Goal: Book appointment/travel/reservation

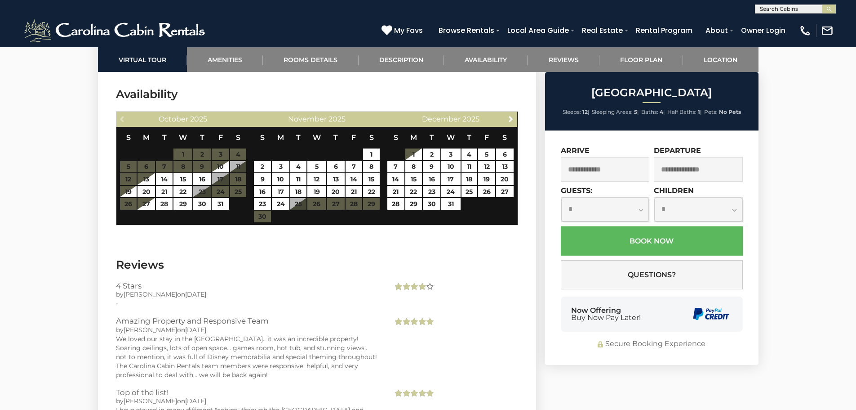
scroll to position [2607, 0]
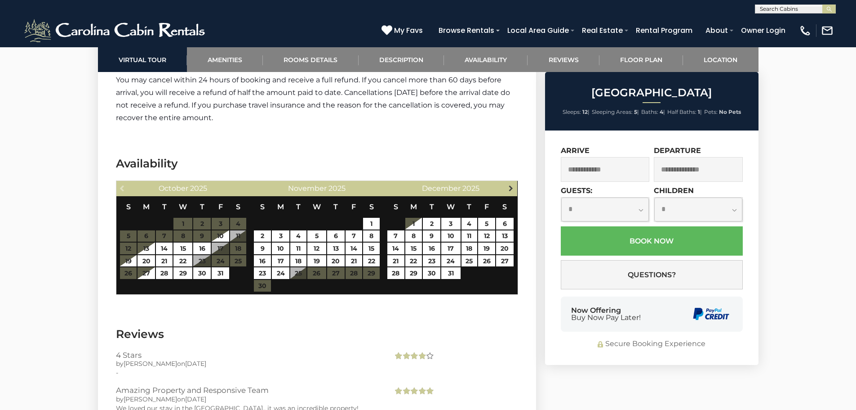
click at [511, 185] on span "Next" at bounding box center [511, 187] width 7 height 7
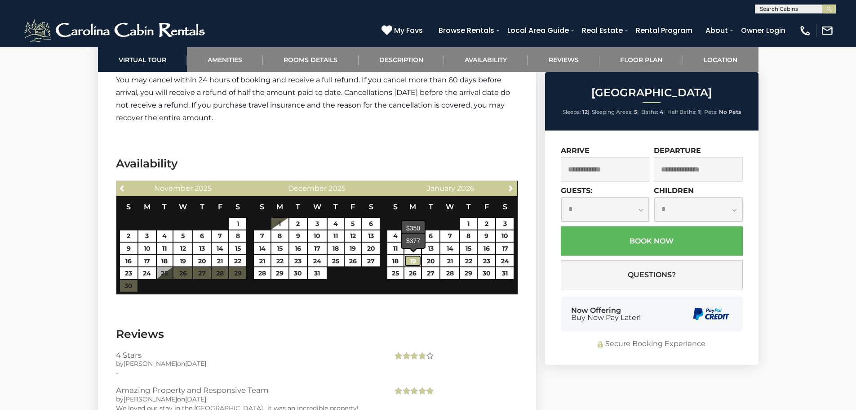
click at [412, 260] on link "19" at bounding box center [413, 261] width 17 height 12
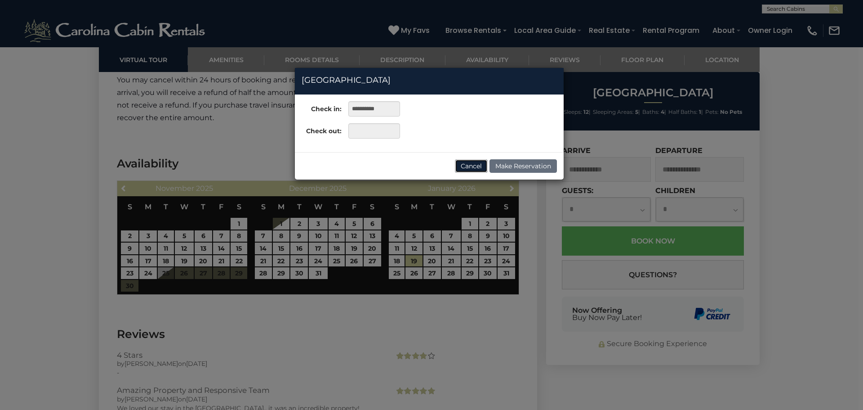
click at [475, 164] on button "Cancel" at bounding box center [471, 165] width 33 height 13
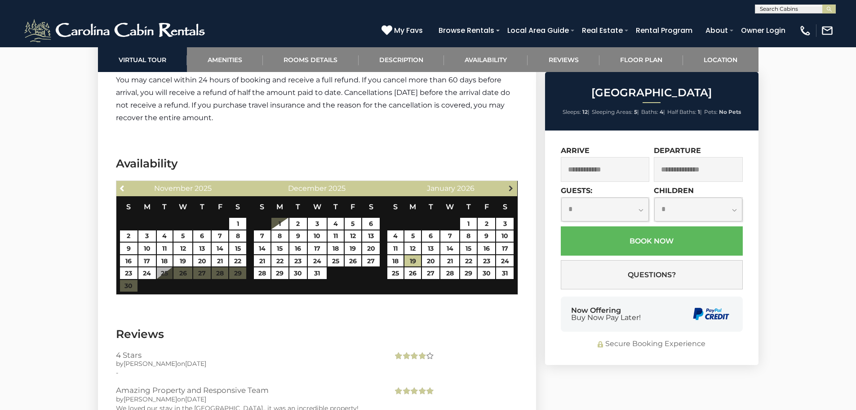
click at [510, 187] on span "Next" at bounding box center [511, 187] width 7 height 7
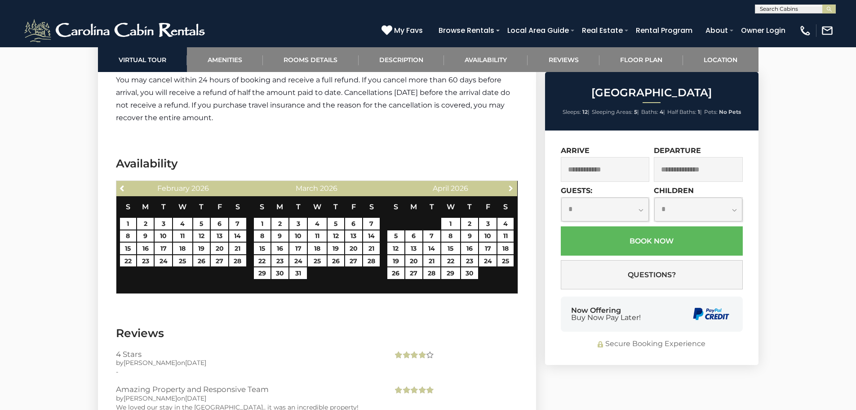
click at [510, 187] on span "Next" at bounding box center [511, 187] width 7 height 7
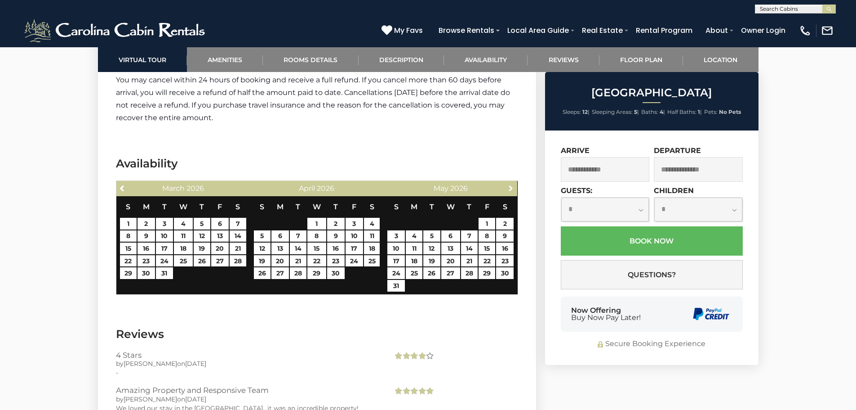
click at [510, 187] on span "Next" at bounding box center [511, 187] width 7 height 7
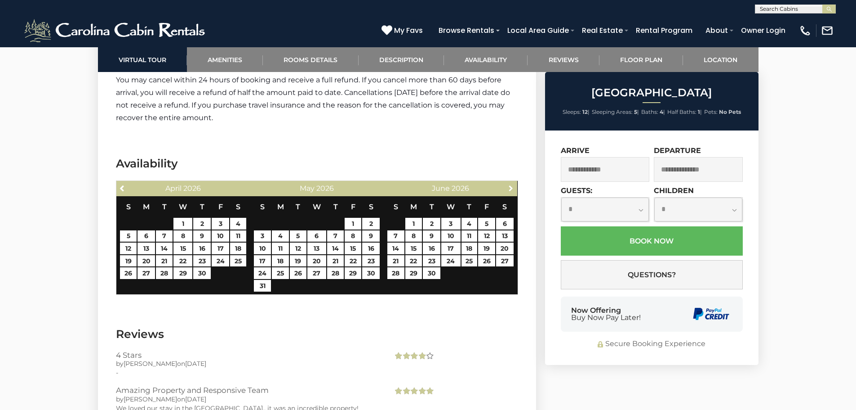
click at [510, 187] on span "Next" at bounding box center [511, 187] width 7 height 7
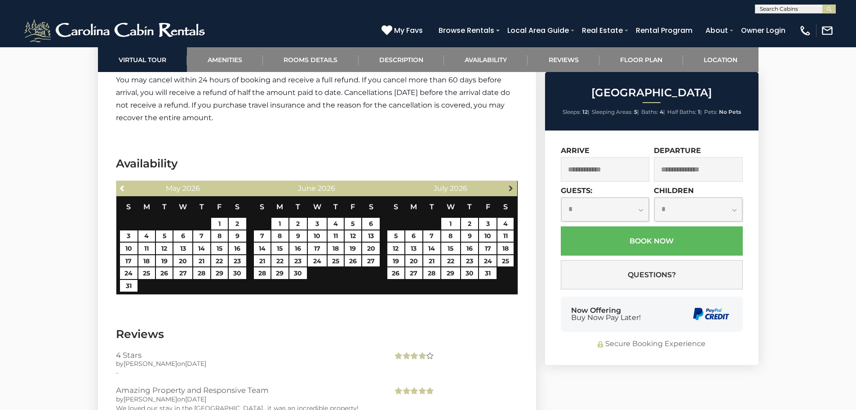
click at [513, 188] on span "Next" at bounding box center [511, 187] width 7 height 7
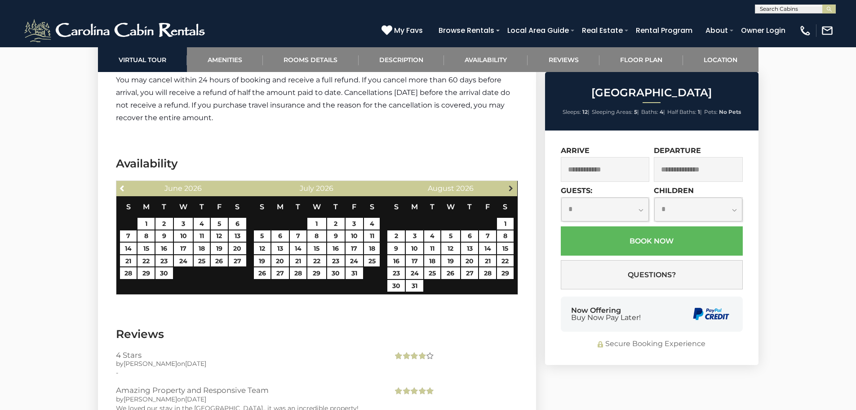
click at [509, 184] on span "Next" at bounding box center [511, 187] width 7 height 7
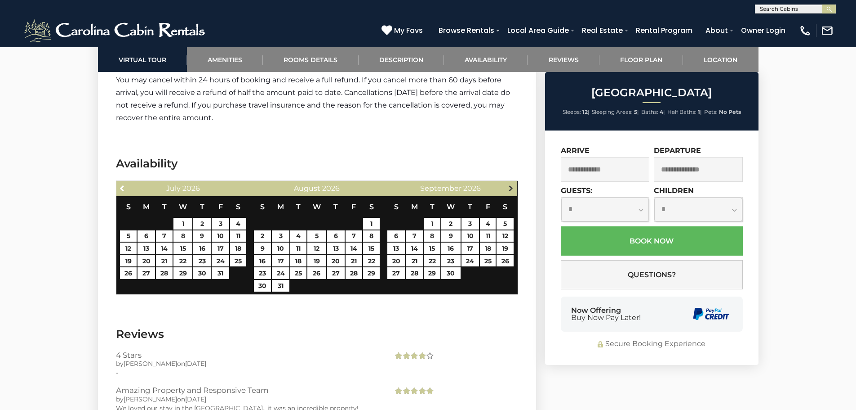
click at [511, 190] on span "Next" at bounding box center [511, 187] width 7 height 7
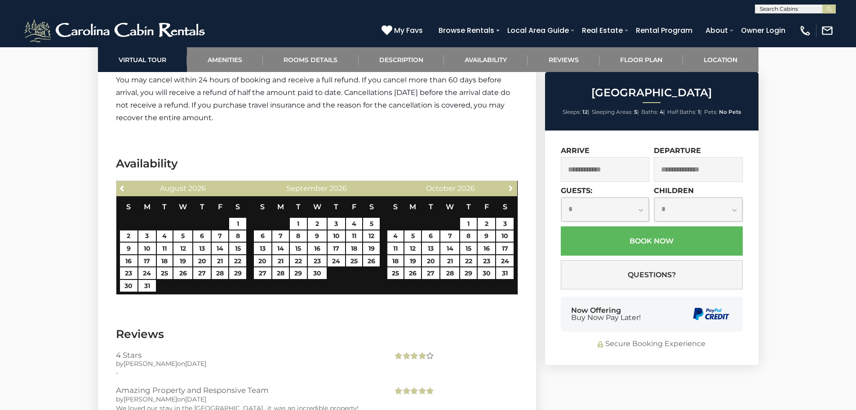
click at [511, 190] on span "Next" at bounding box center [511, 187] width 7 height 7
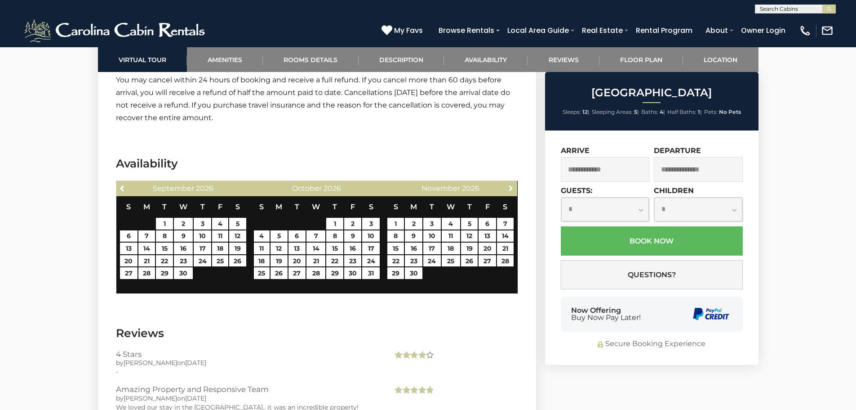
click at [511, 190] on span "Next" at bounding box center [511, 187] width 7 height 7
